Goal: Transaction & Acquisition: Purchase product/service

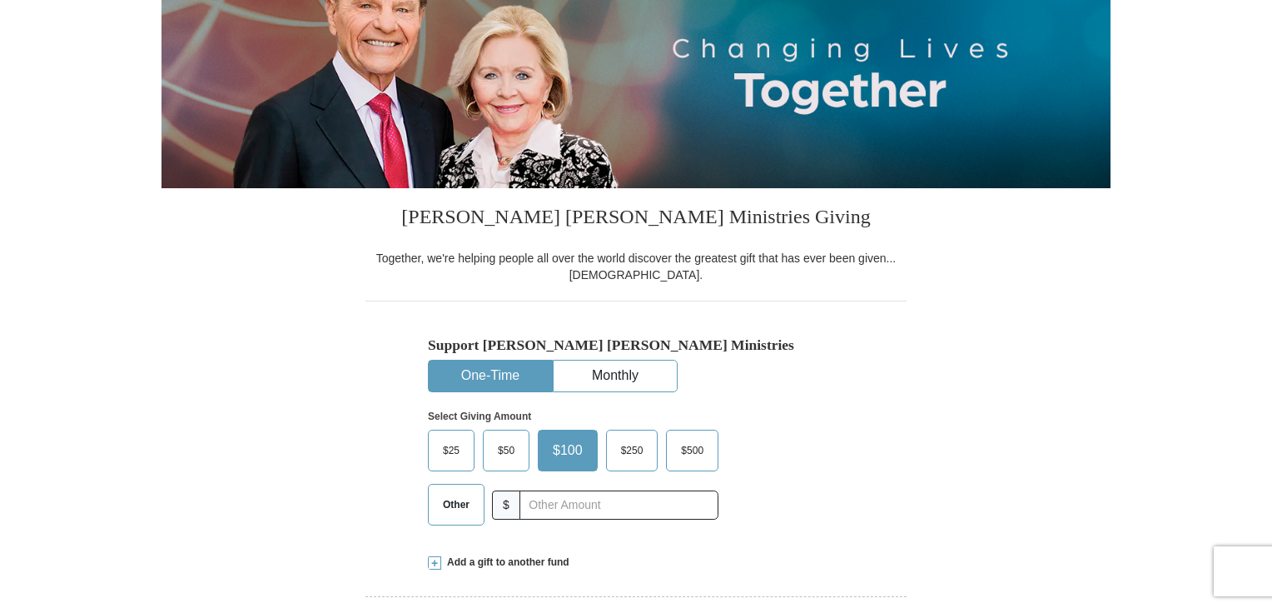
scroll to position [266, 0]
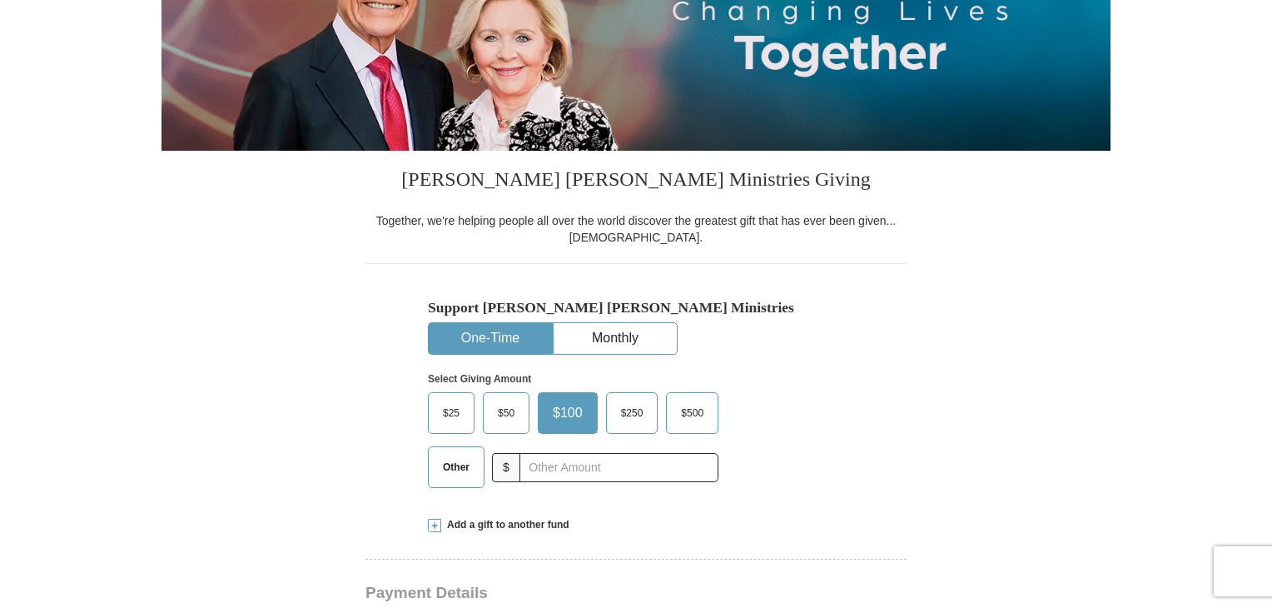
click at [452, 413] on span "$25" at bounding box center [451, 412] width 33 height 25
click at [0, 0] on input "$25" at bounding box center [0, 0] width 0 height 0
click at [676, 423] on span "$500" at bounding box center [690, 412] width 39 height 25
click at [0, 0] on input "$500" at bounding box center [0, 0] width 0 height 0
click at [437, 405] on span "$25" at bounding box center [451, 412] width 33 height 25
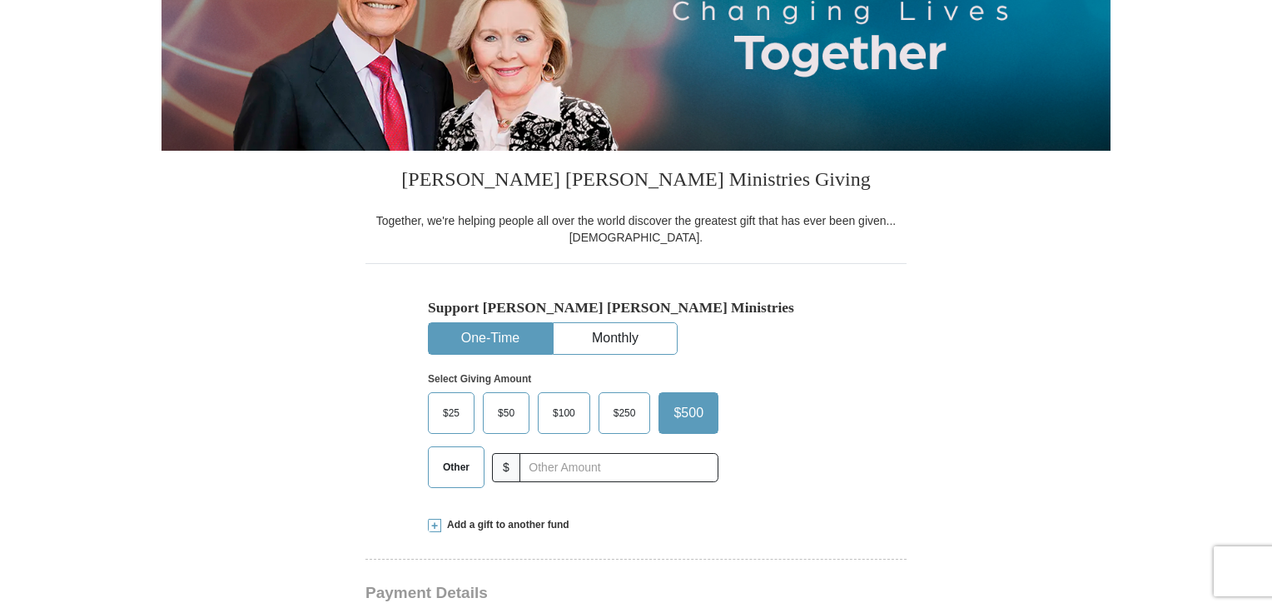
click at [0, 0] on input "$25" at bounding box center [0, 0] width 0 height 0
click at [504, 413] on span "$50" at bounding box center [511, 412] width 33 height 25
click at [0, 0] on input "$50" at bounding box center [0, 0] width 0 height 0
click at [677, 390] on div "Select Giving Amount Amount must be a valid number The total gift cannot be les…" at bounding box center [636, 428] width 416 height 146
click at [606, 342] on button "Monthly" at bounding box center [615, 338] width 123 height 31
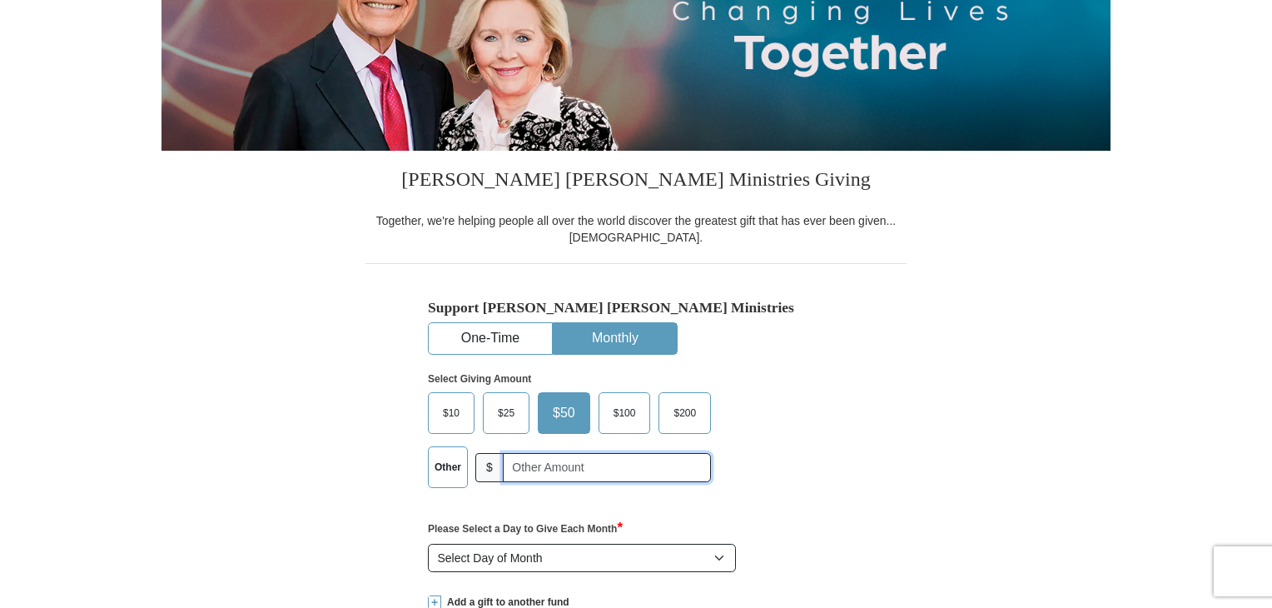
click at [614, 475] on input "text" at bounding box center [607, 467] width 208 height 29
type input "100000000"
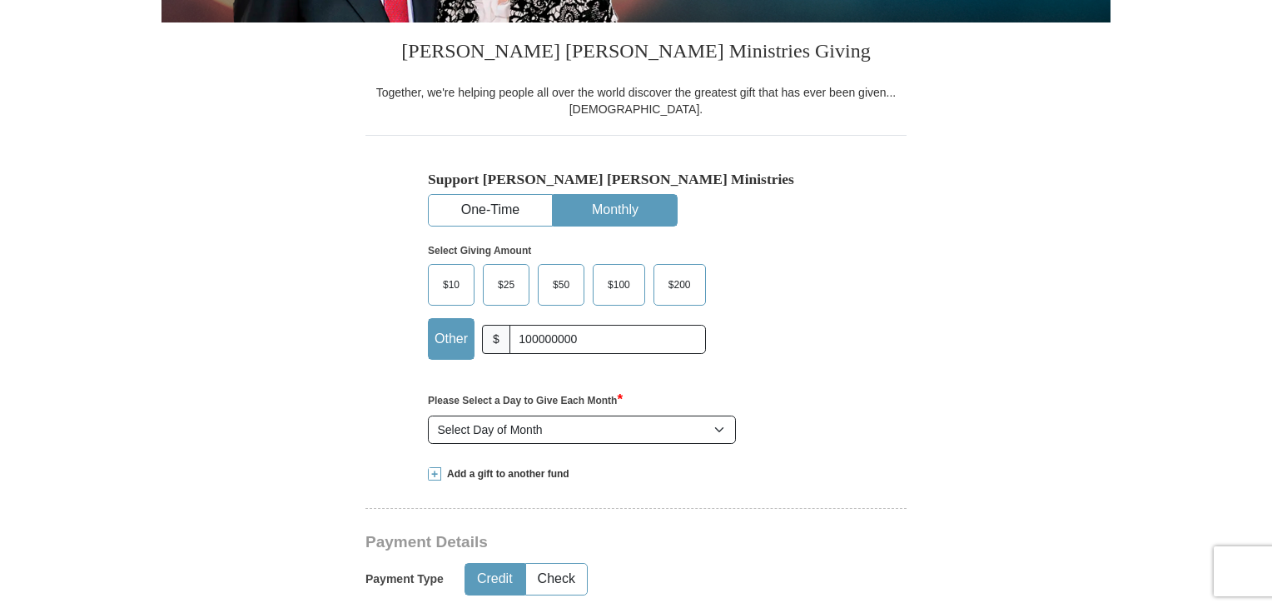
scroll to position [400, 0]
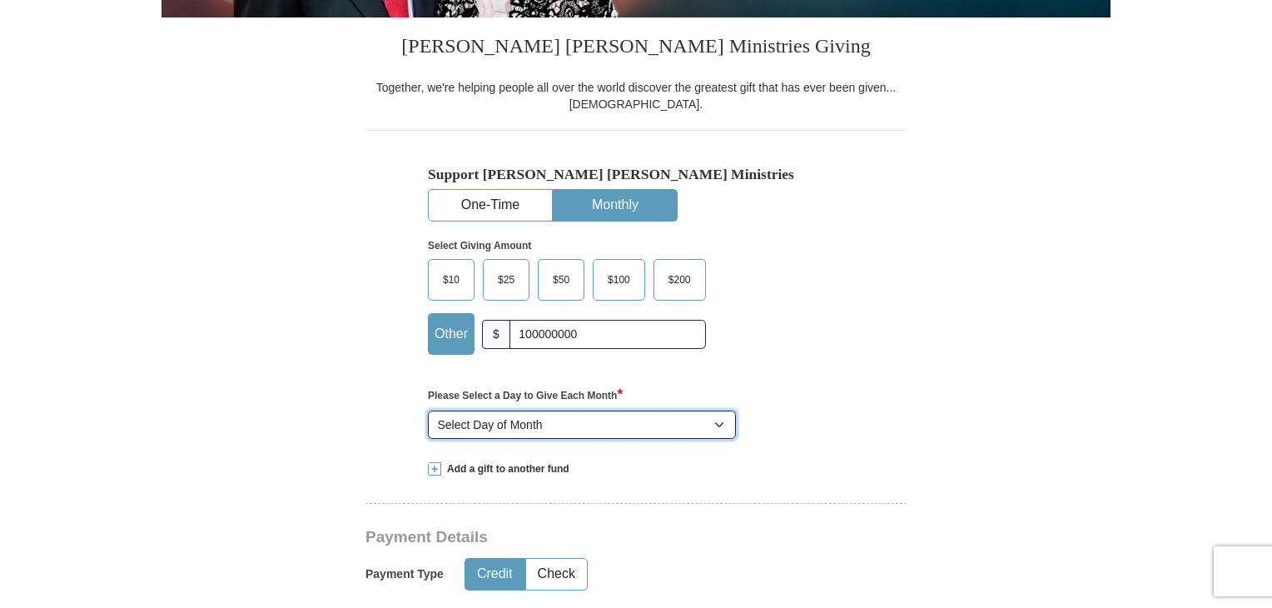
click at [525, 429] on select "Select Day of Month 1 2 3 4 5 6 7 8 9 10 11 12 13 14 15 16 17 18 19 20 21 22 23…" at bounding box center [582, 424] width 308 height 28
select select "8"
click at [428, 410] on select "Select Day of Month 1 2 3 4 5 6 7 8 9 10 11 12 13 14 15 16 17 18 19 20 21 22 23…" at bounding box center [582, 424] width 308 height 28
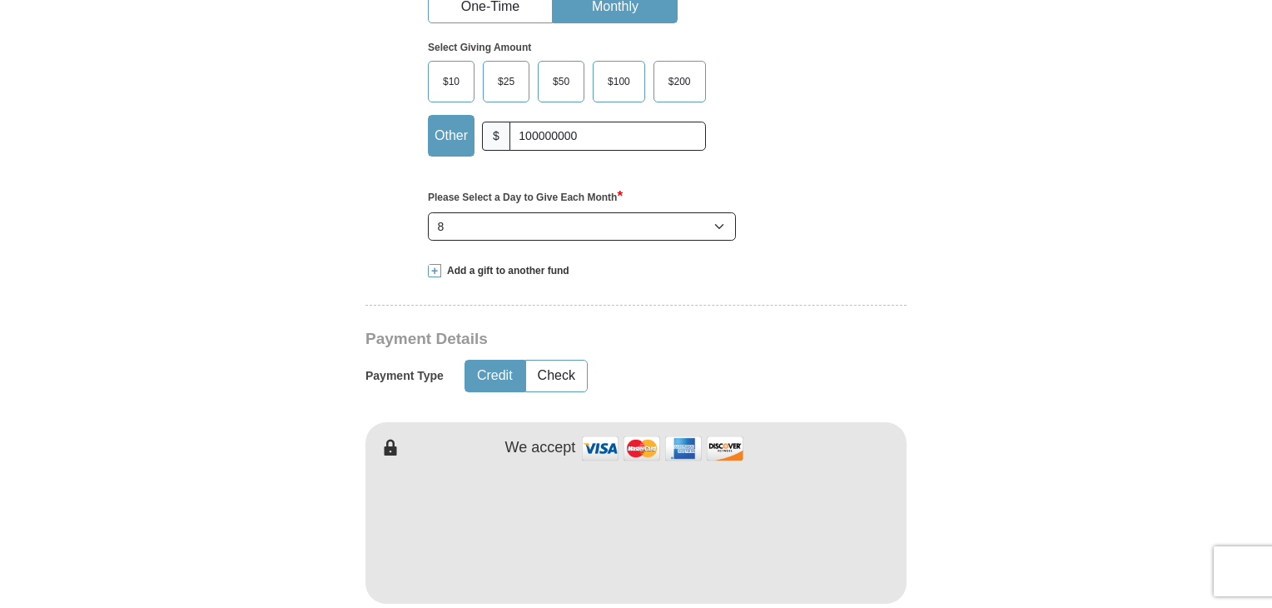
scroll to position [599, 0]
click at [539, 229] on select "Select Day of Month 1 2 3 4 5 6 7 8 9 10 11 12 13 14 15 16 17 18 19 20 21 22 23…" at bounding box center [582, 225] width 308 height 28
